Goal: Navigation & Orientation: Find specific page/section

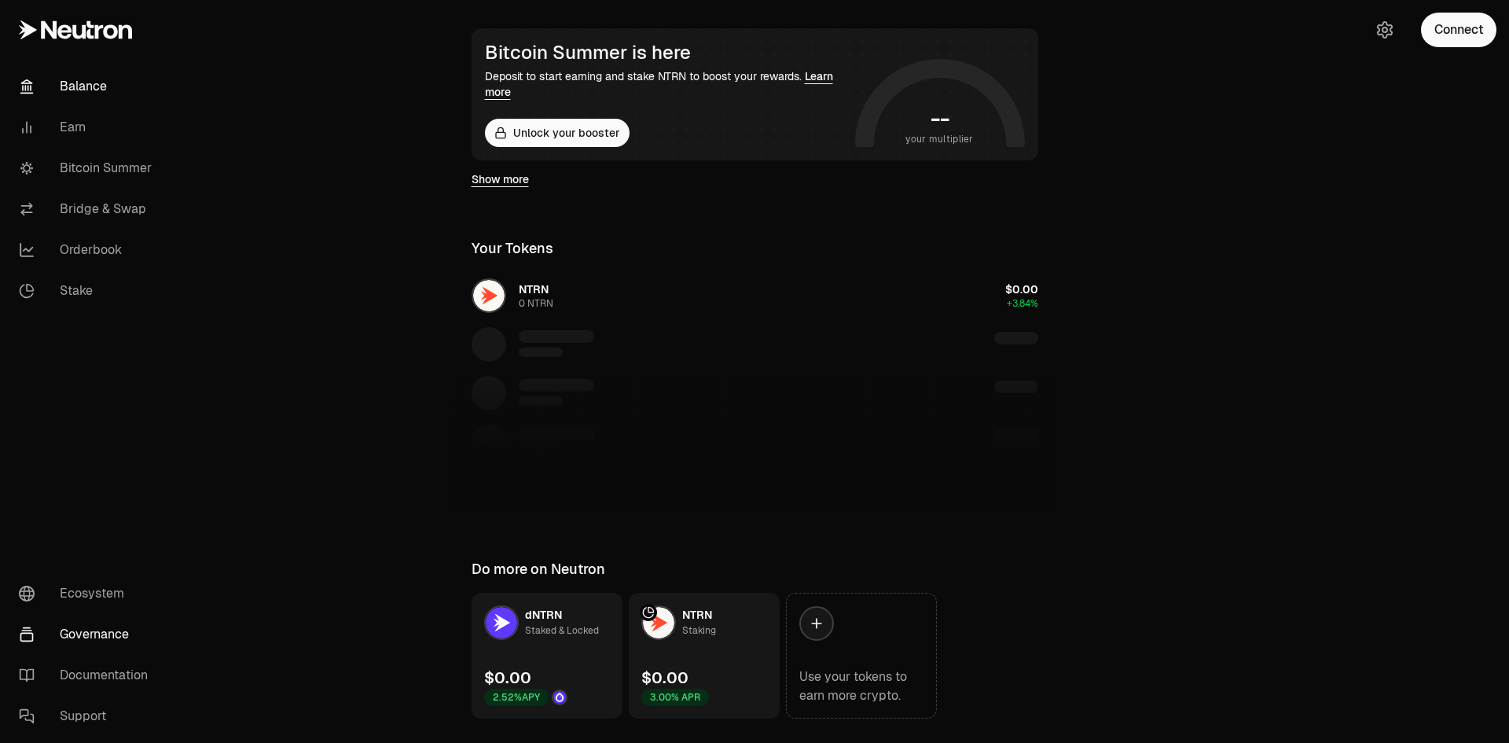
scroll to position [315, 0]
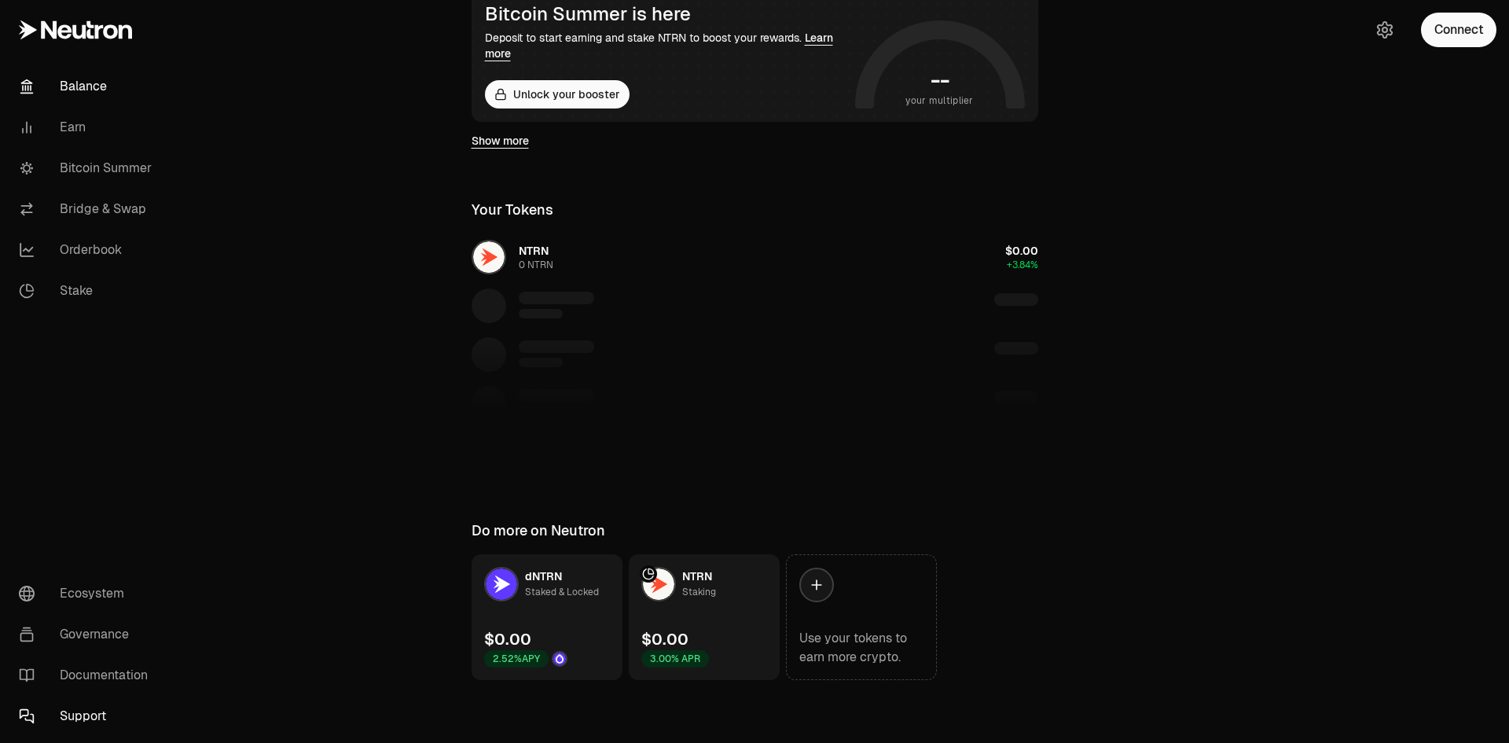
click at [68, 698] on link "Support" at bounding box center [87, 715] width 163 height 41
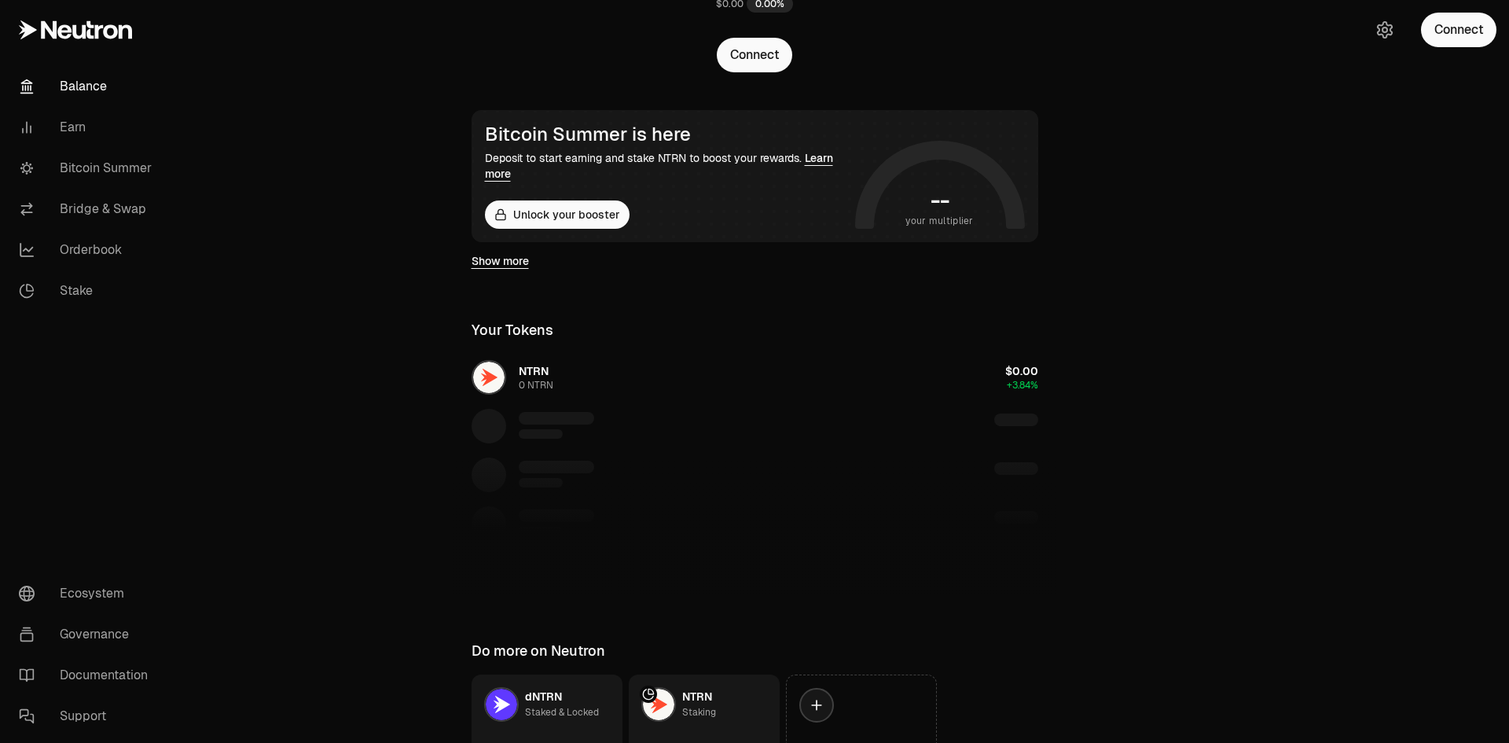
scroll to position [1, 0]
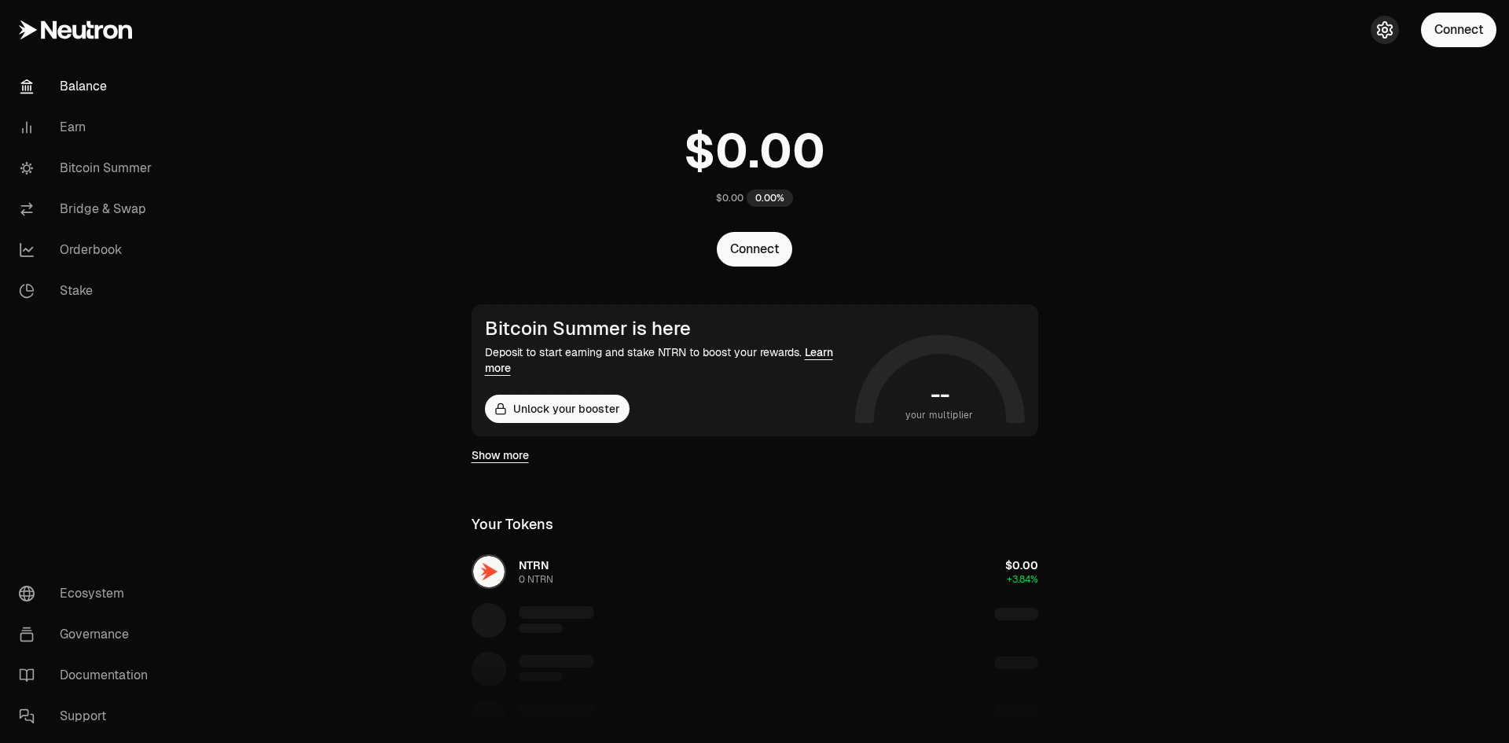
click at [1371, 31] on button "button" at bounding box center [1384, 30] width 28 height 28
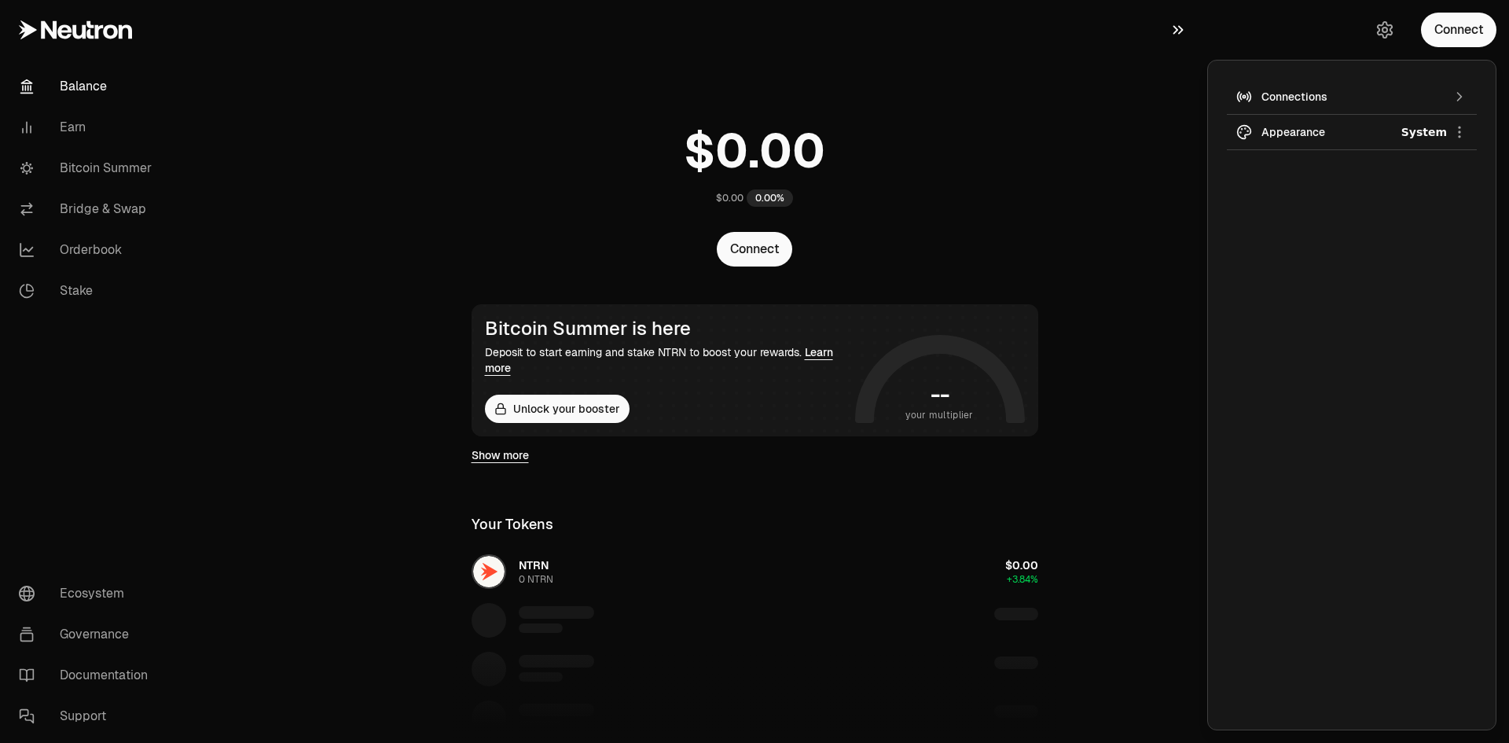
click at [1191, 26] on button "button" at bounding box center [1182, 30] width 50 height 60
click at [1181, 28] on main "$0.00 0.00% Connect Bitcoin Summer is here Deposit to start earning and stake N…" at bounding box center [842, 528] width 1333 height 1058
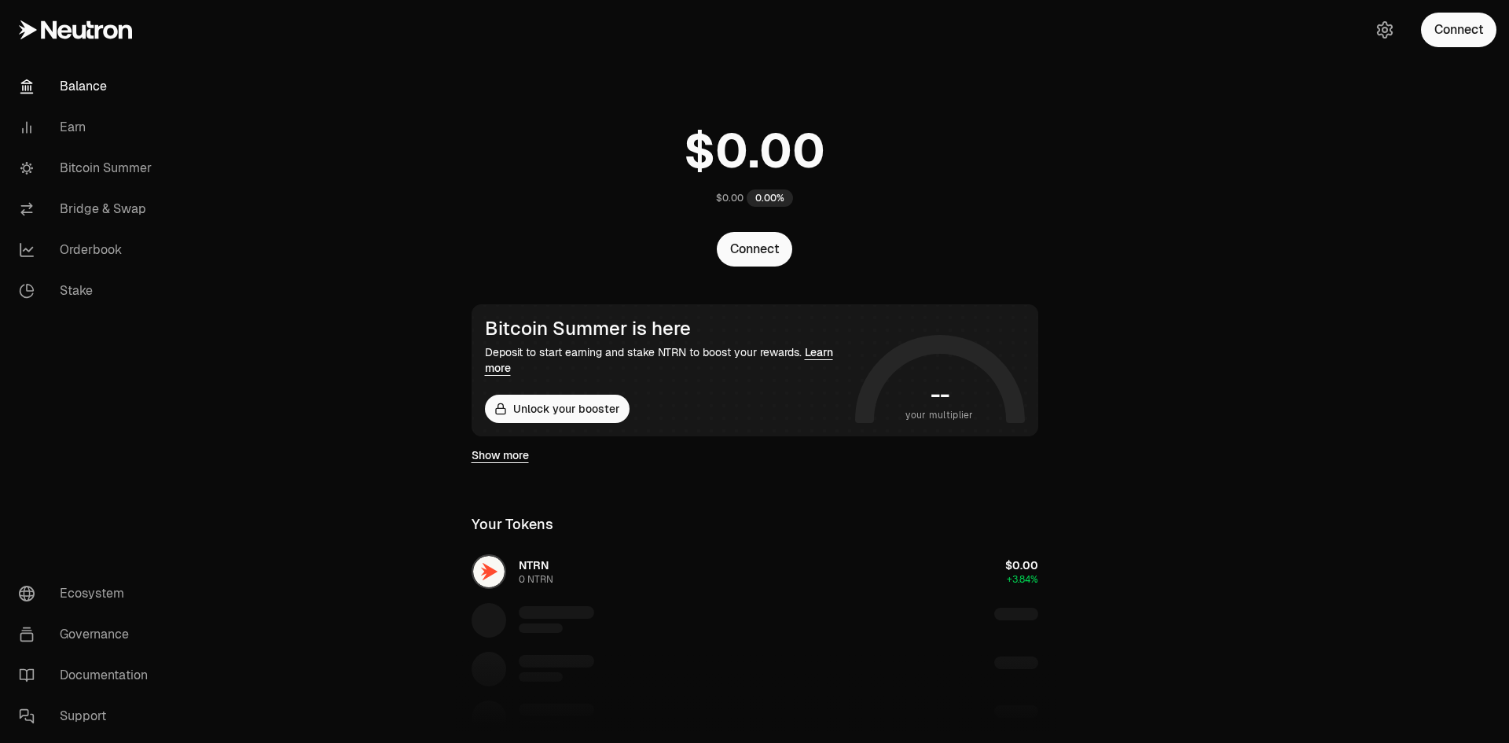
click at [48, 22] on icon at bounding box center [75, 29] width 113 height 19
click at [102, 673] on link "Documentation" at bounding box center [87, 675] width 163 height 41
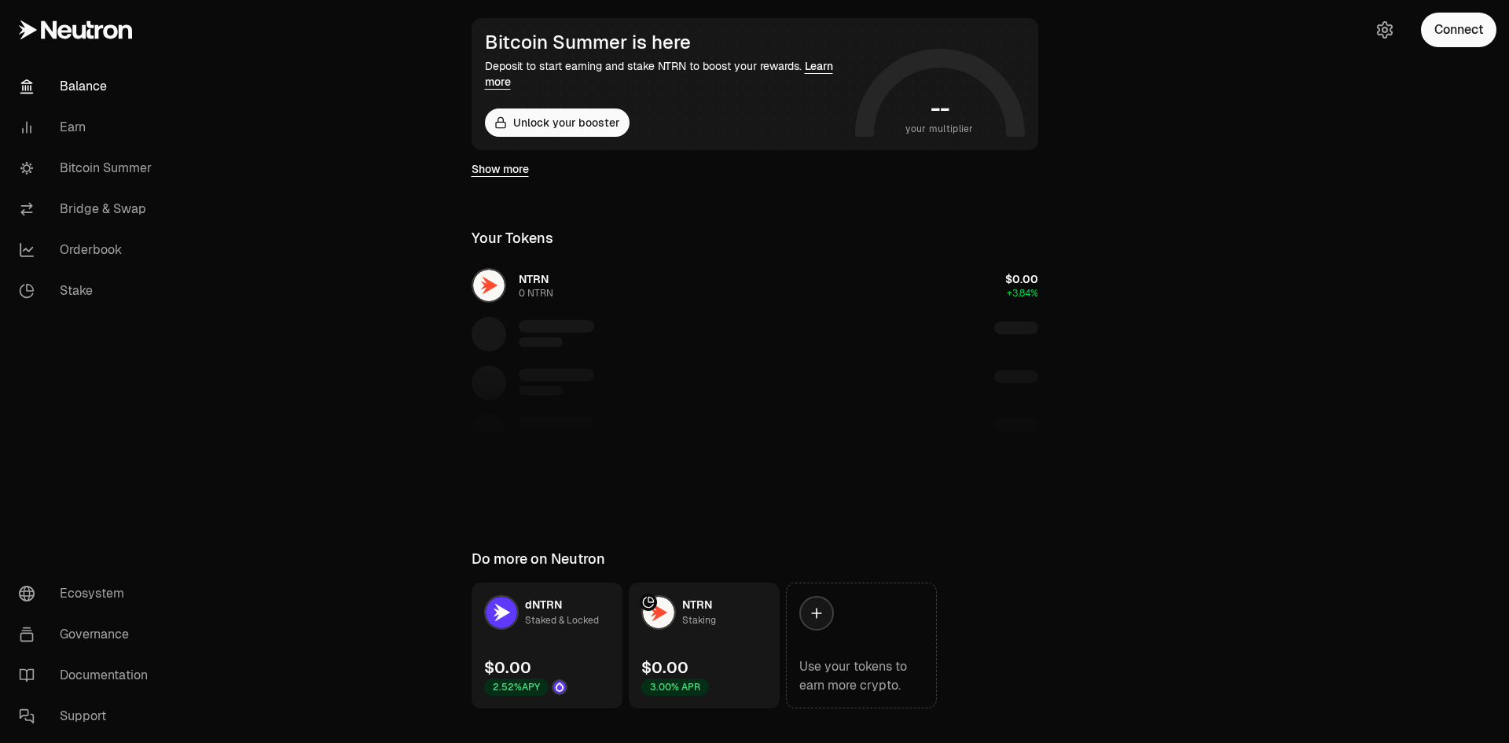
scroll to position [237, 0]
